Goal: Task Accomplishment & Management: Use online tool/utility

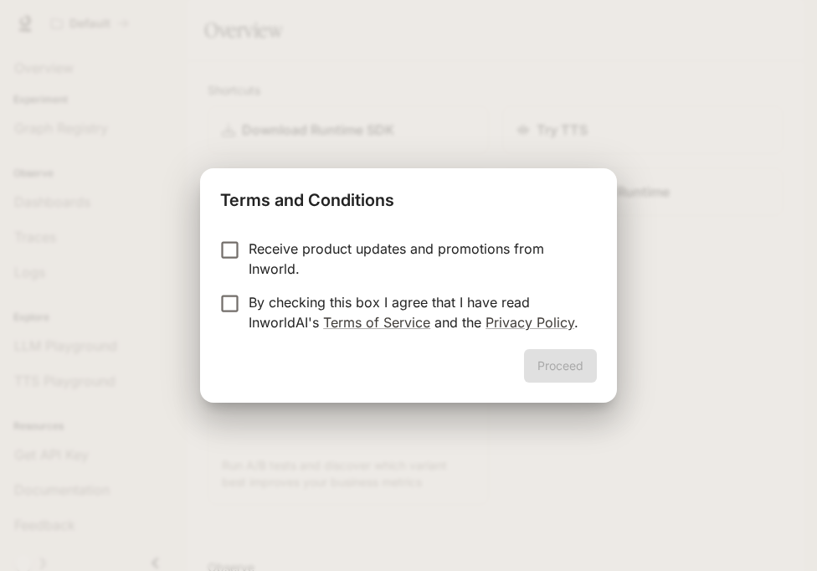
click at [441, 300] on p "By checking this box I agree that I have read InworldAI's Terms of Service and …" at bounding box center [416, 312] width 335 height 40
click at [552, 365] on button "Proceed" at bounding box center [560, 365] width 73 height 33
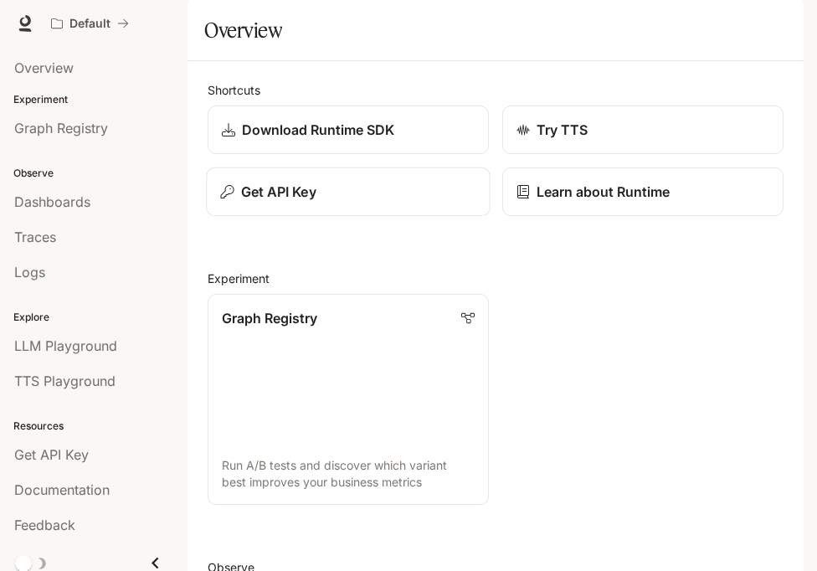
click at [326, 217] on button "Get API Key" at bounding box center [348, 191] width 284 height 49
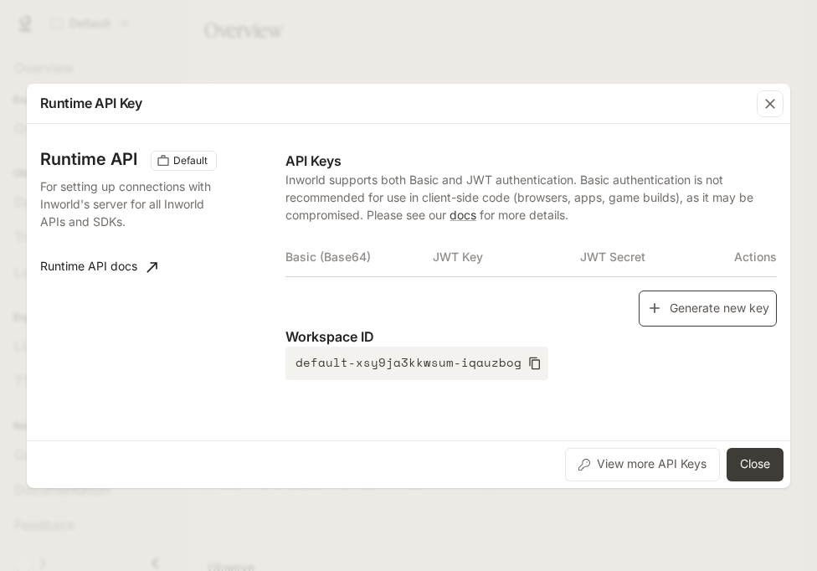
click at [639, 309] on button "Generate new key" at bounding box center [708, 308] width 138 height 36
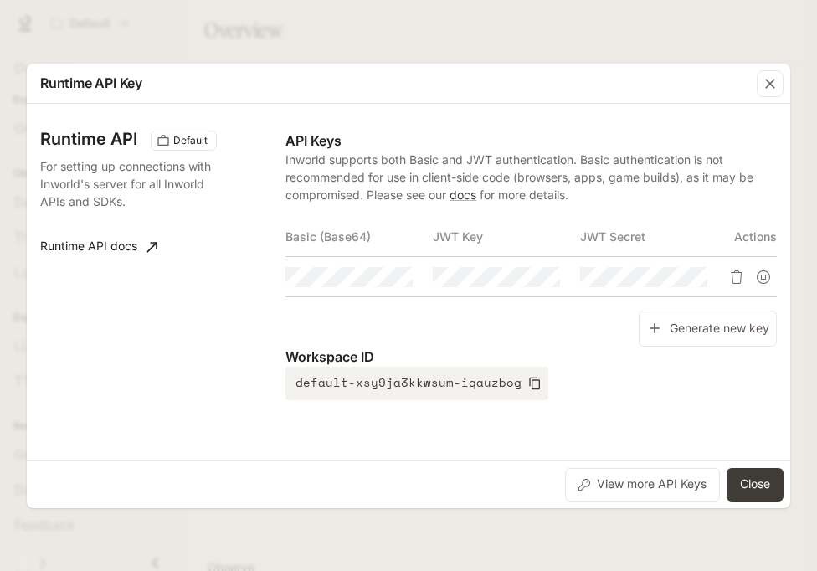
click at [0, 0] on button "Copy Basic (Base64)" at bounding box center [0, 0] width 0 height 0
click at [775, 473] on button "Close" at bounding box center [754, 484] width 57 height 33
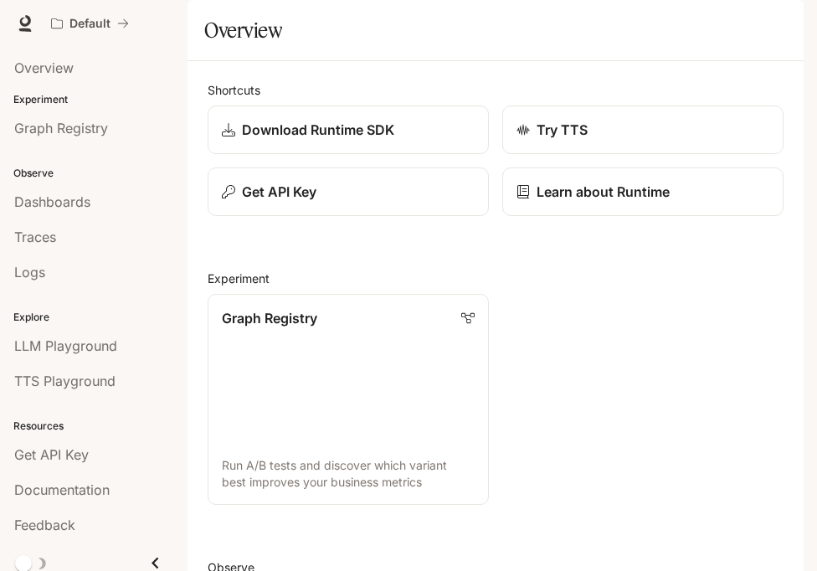
click at [783, 33] on div "button" at bounding box center [779, 23] width 23 height 23
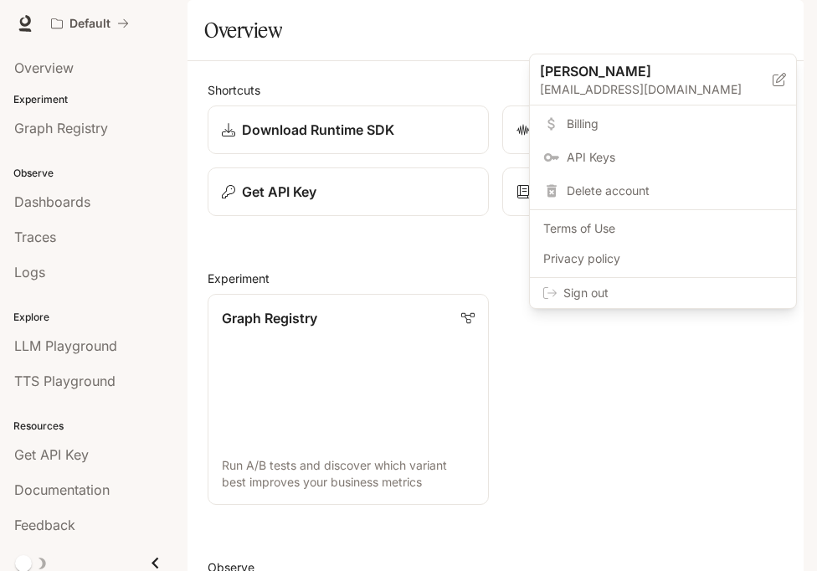
click at [736, 301] on div "Sign out" at bounding box center [663, 293] width 266 height 30
